Goal: Find specific page/section: Find specific page/section

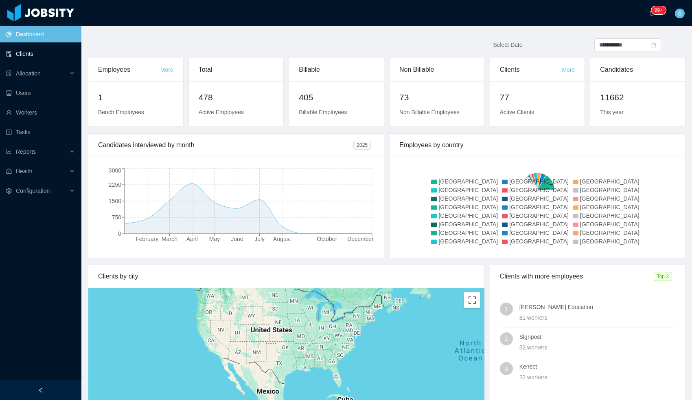
click at [35, 51] on link "Clients" at bounding box center [40, 54] width 69 height 16
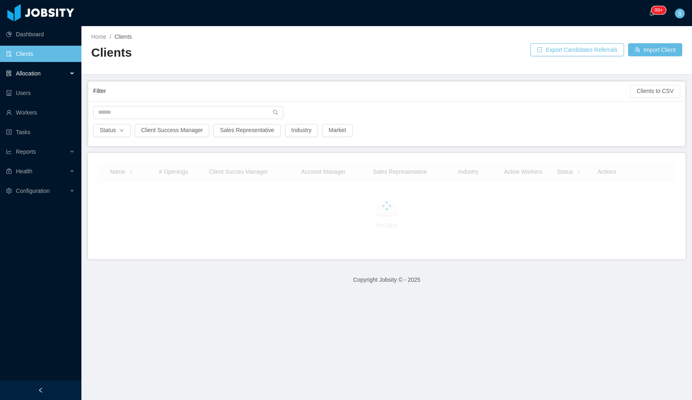
click at [32, 72] on span "Allocation" at bounding box center [28, 73] width 25 height 7
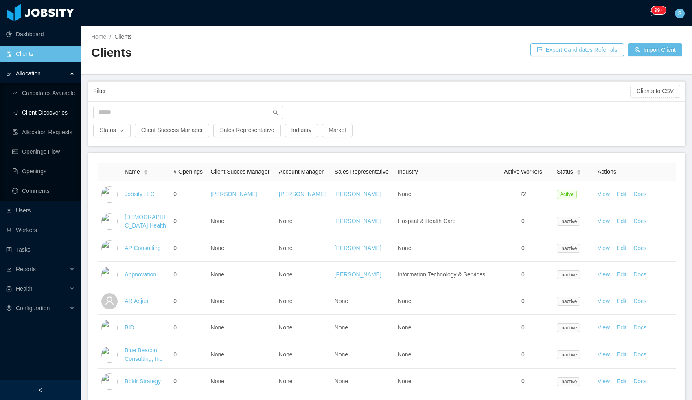
click at [41, 117] on link "Client Discoveries" at bounding box center [43, 112] width 63 height 16
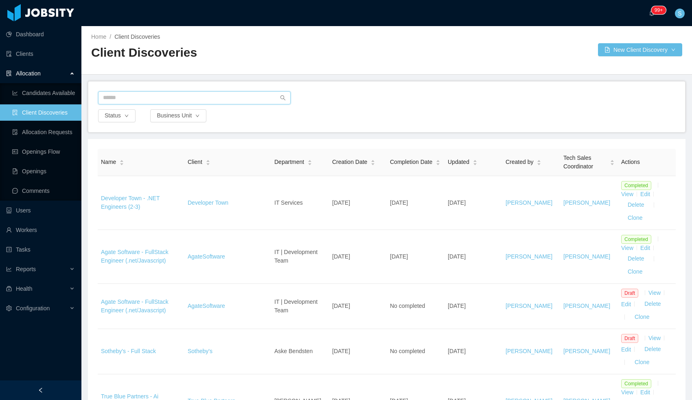
click at [127, 99] on input "text" at bounding box center [194, 97] width 193 height 13
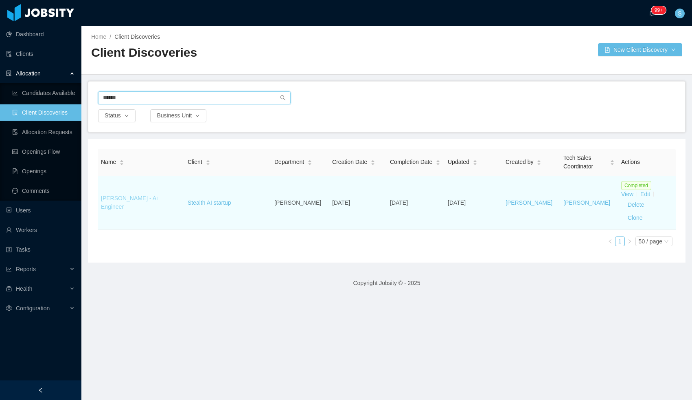
type input "******"
click at [119, 202] on link "[PERSON_NAME] - Ai Engineer" at bounding box center [129, 202] width 57 height 15
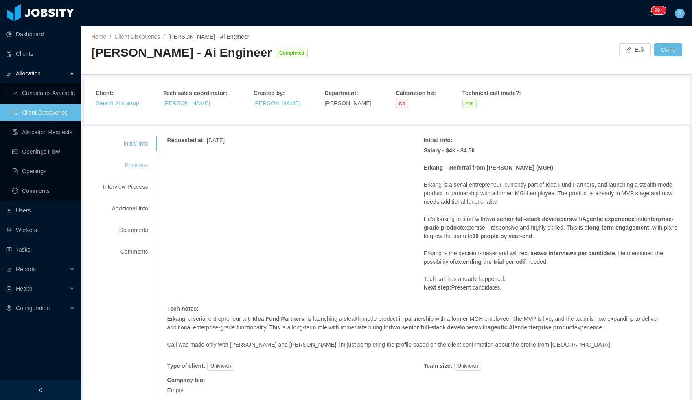
click at [136, 168] on div "Positions" at bounding box center [125, 165] width 64 height 15
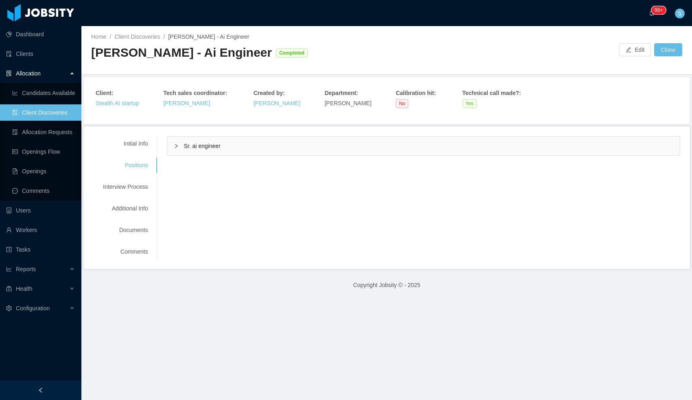
click at [176, 145] on icon "icon: right" at bounding box center [176, 145] width 5 height 5
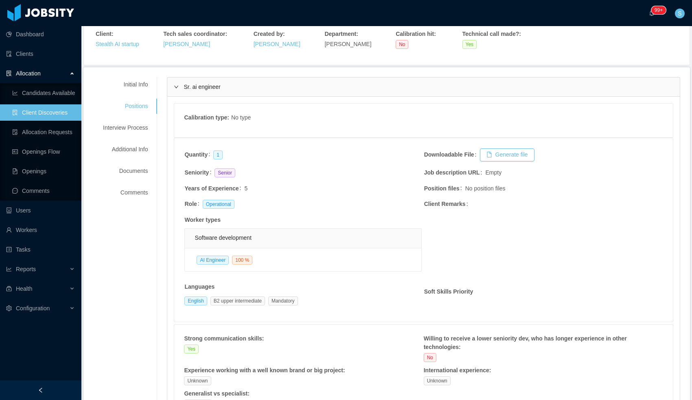
scroll to position [60, 0]
